Goal: Task Accomplishment & Management: Manage account settings

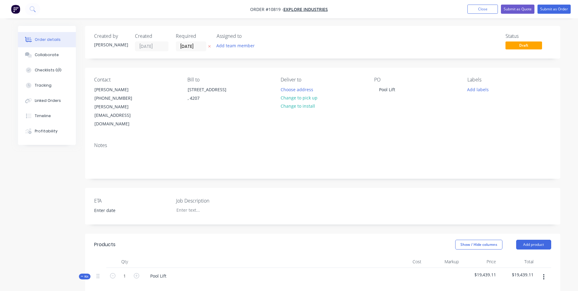
click at [12, 10] on img "button" at bounding box center [15, 9] width 9 height 9
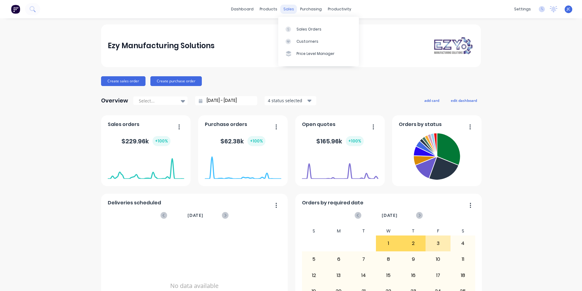
click at [291, 11] on div "sales" at bounding box center [288, 9] width 17 height 9
click at [293, 24] on link "Sales Orders" at bounding box center [318, 29] width 81 height 12
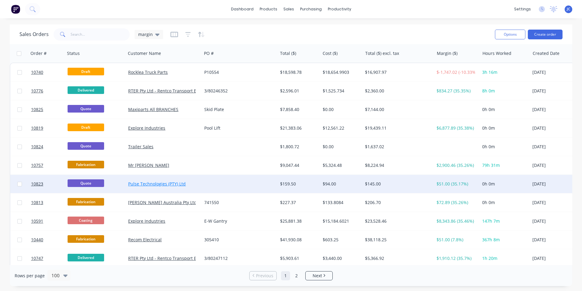
click at [139, 185] on link "Pulse Technologies (PTY) Ltd" at bounding box center [157, 184] width 58 height 6
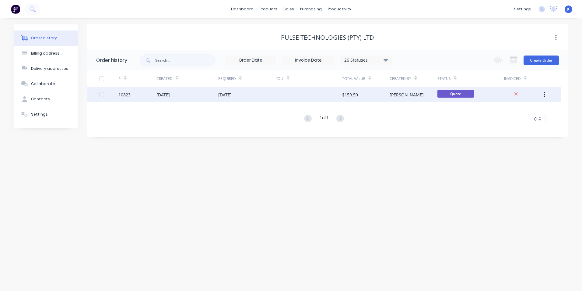
click at [176, 87] on div "# Created Required PO # Total Value Created By Status Invoiced 10823 [DATE] [DA…" at bounding box center [324, 96] width 474 height 53
click at [176, 90] on div "[DATE]" at bounding box center [188, 94] width 62 height 15
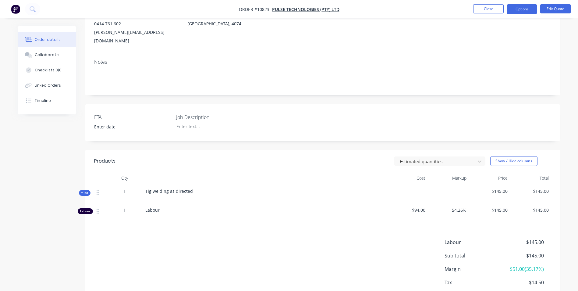
scroll to position [91, 0]
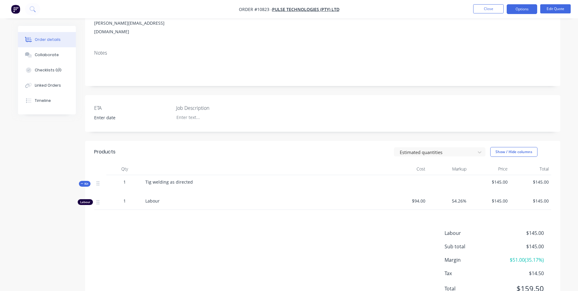
click at [125, 197] on span "1" at bounding box center [124, 200] width 2 height 6
click at [562, 11] on button "Edit Quote" at bounding box center [555, 8] width 30 height 9
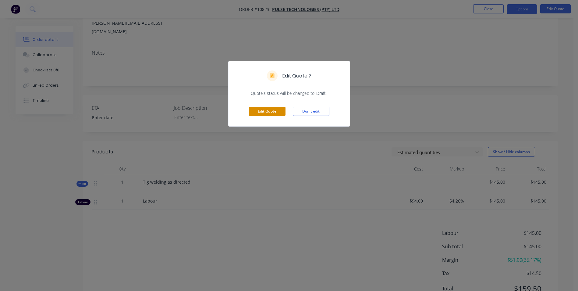
click at [264, 110] on button "Edit Quote" at bounding box center [267, 111] width 37 height 9
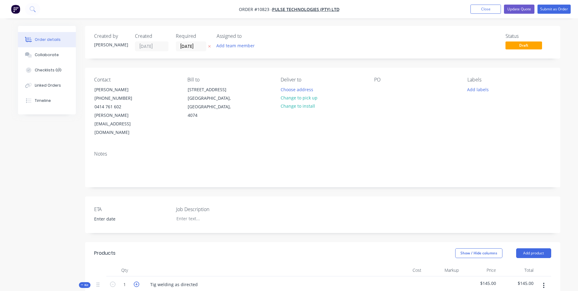
click at [135, 281] on icon "button" at bounding box center [136, 283] width 5 height 5
type input "2"
type input "$290.00"
click at [135, 281] on icon "button" at bounding box center [136, 283] width 5 height 5
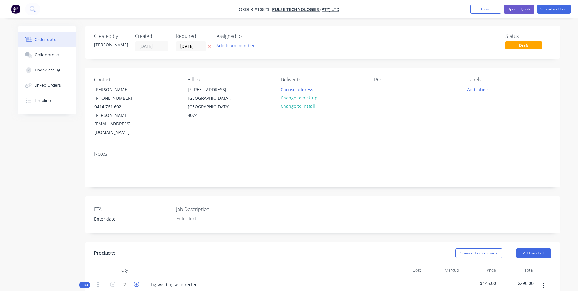
type input "3"
type input "$435.00"
click at [135, 281] on icon "button" at bounding box center [136, 283] width 5 height 5
type input "4"
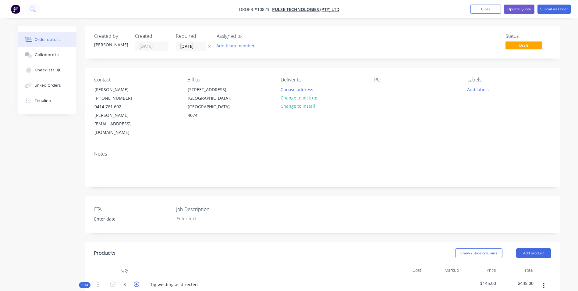
type input "4"
type input "$580.00"
click at [135, 281] on icon "button" at bounding box center [136, 283] width 5 height 5
type input "5"
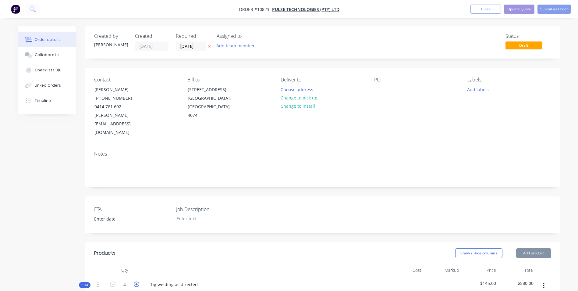
type input "$725.00"
click at [135, 281] on icon "button" at bounding box center [136, 283] width 5 height 5
type input "6"
type input "$870.00"
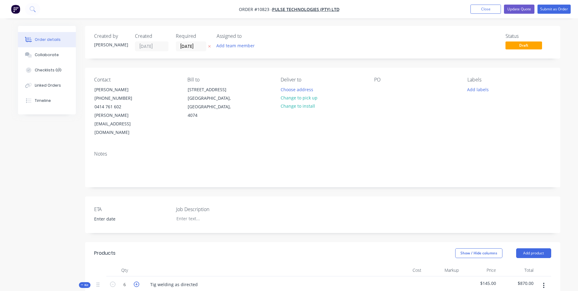
click at [135, 281] on icon "button" at bounding box center [136, 283] width 5 height 5
type input "7"
type input "$1,015.00"
click at [135, 281] on icon "button" at bounding box center [136, 283] width 5 height 5
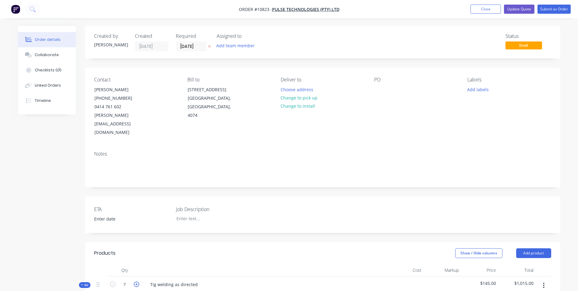
type input "8"
type input "$1,160.00"
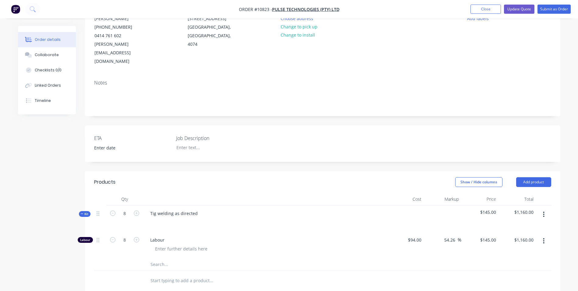
scroll to position [57, 0]
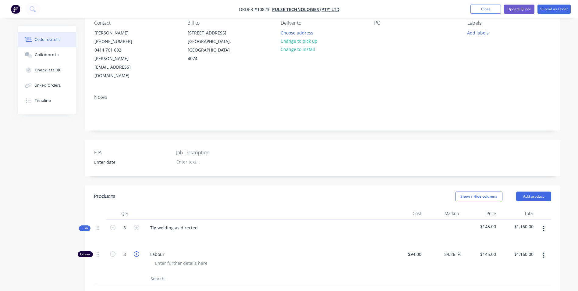
click at [138, 251] on icon "button" at bounding box center [136, 253] width 5 height 5
type input "9"
type input "$1,305.00"
click at [138, 251] on icon "button" at bounding box center [136, 253] width 5 height 5
type input "10"
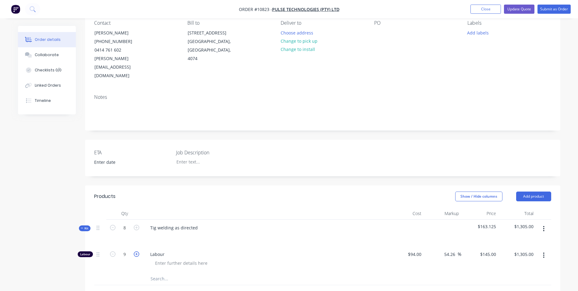
type input "$1,450.00"
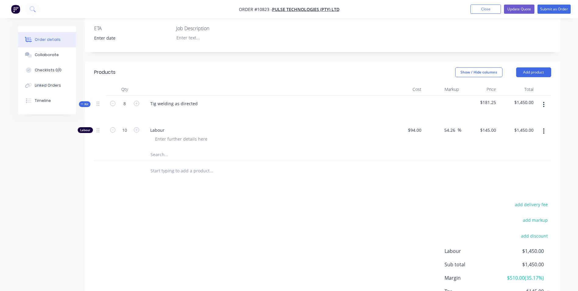
scroll to position [209, 0]
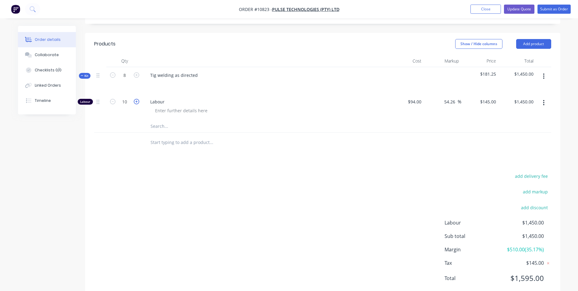
click at [136, 99] on icon "button" at bounding box center [136, 101] width 5 height 5
type input "11"
type input "$1,595.00"
click at [136, 99] on icon "button" at bounding box center [136, 101] width 5 height 5
type input "12"
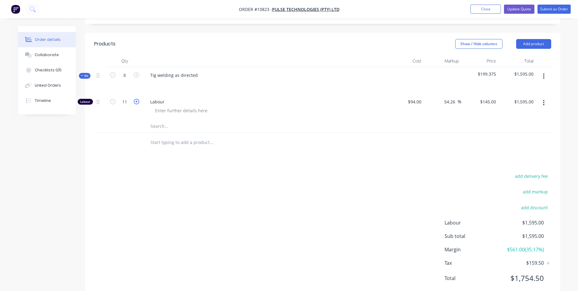
type input "$1,740.00"
click at [257, 102] on div "Labour" at bounding box center [265, 106] width 244 height 26
click at [260, 120] on input "text" at bounding box center [211, 126] width 122 height 12
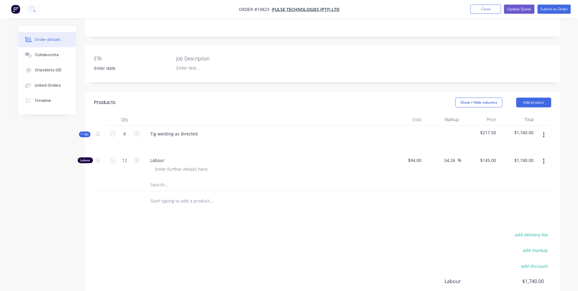
scroll to position [148, 0]
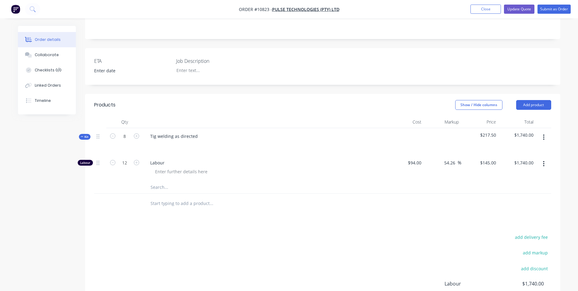
click at [415, 128] on div at bounding box center [404, 141] width 37 height 26
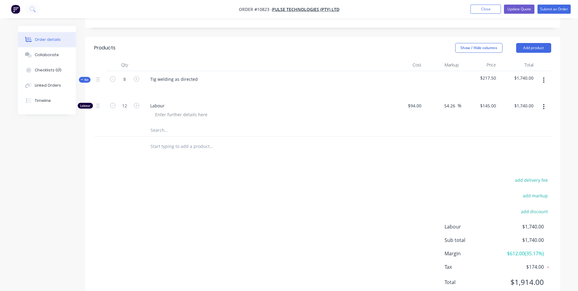
scroll to position [209, 0]
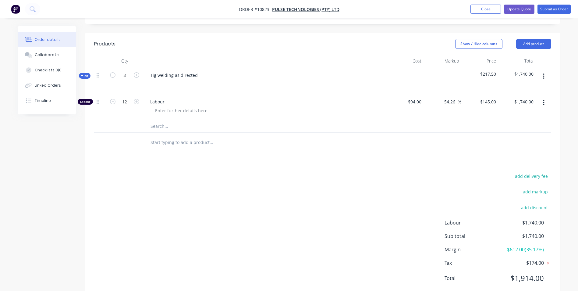
click at [16, 26] on div "Order details Collaborate Checklists 0/0 Linked Orders Timeline Order details C…" at bounding box center [289, 62] width 554 height 491
click at [16, 24] on div "Order details Collaborate Checklists 0/0 Linked Orders Timeline Order details C…" at bounding box center [289, 62] width 554 height 491
click at [115, 99] on icon "button" at bounding box center [112, 101] width 5 height 5
type input "11"
type input "$1,595.00"
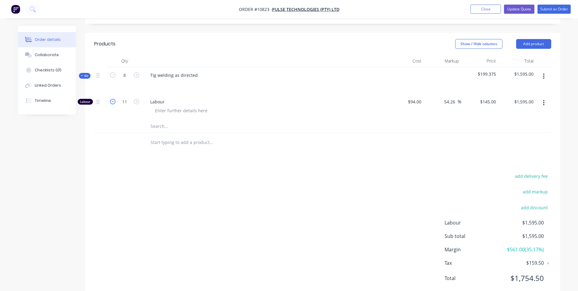
click at [115, 99] on icon "button" at bounding box center [112, 101] width 5 height 5
type input "10"
type input "$1,450.00"
click at [115, 99] on icon "button" at bounding box center [112, 101] width 5 height 5
type input "9"
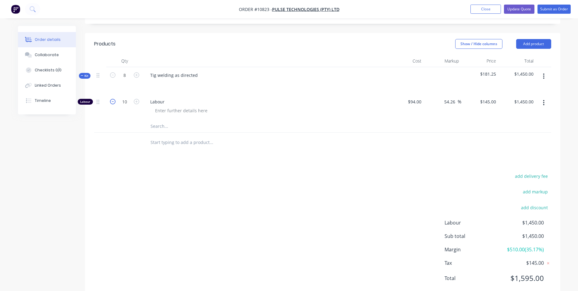
type input "$1,305.00"
click at [113, 99] on icon "button" at bounding box center [112, 101] width 5 height 5
type input "8"
type input "$1,160.00"
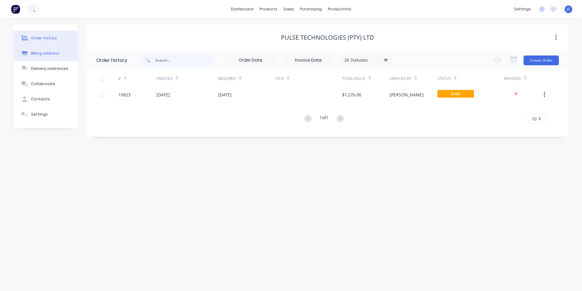
click at [42, 24] on div "Order history Billing address Delivery addresses Collaborate Contacts Settings …" at bounding box center [291, 154] width 582 height 272
